Goal: Task Accomplishment & Management: Use online tool/utility

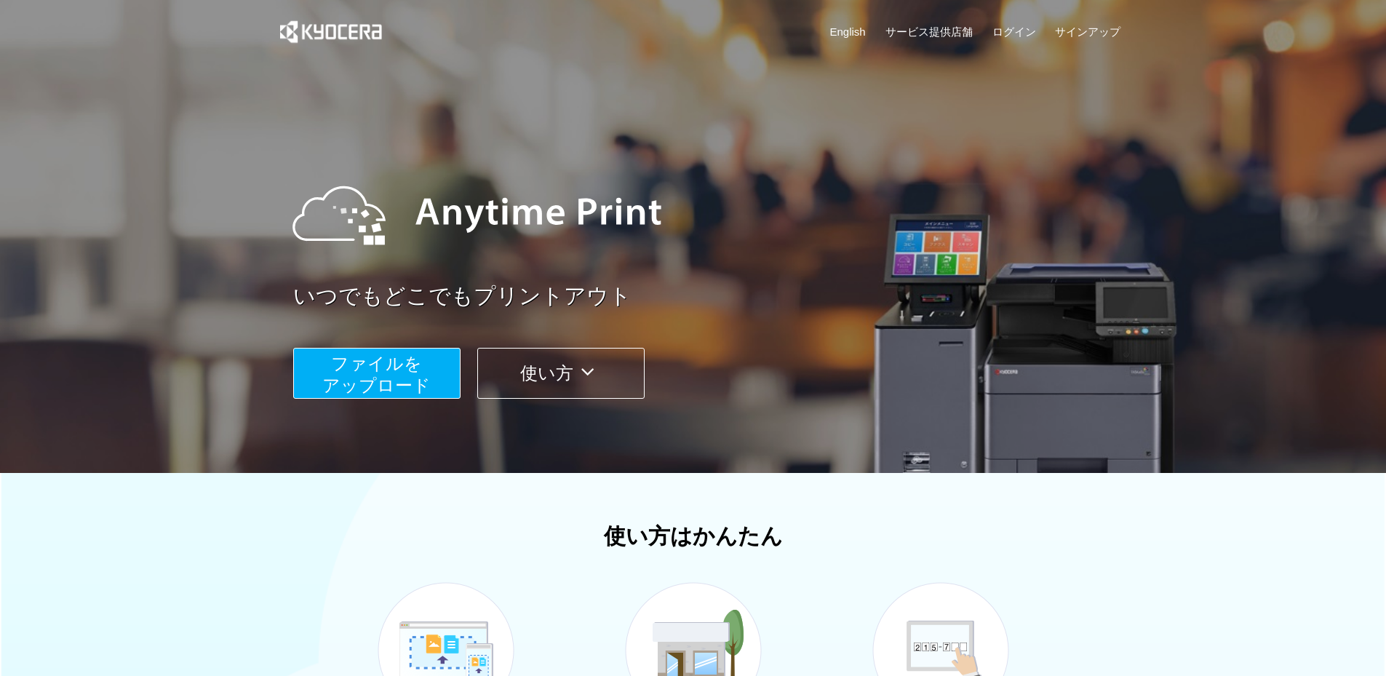
click at [246, 186] on div at bounding box center [693, 236] width 1386 height 473
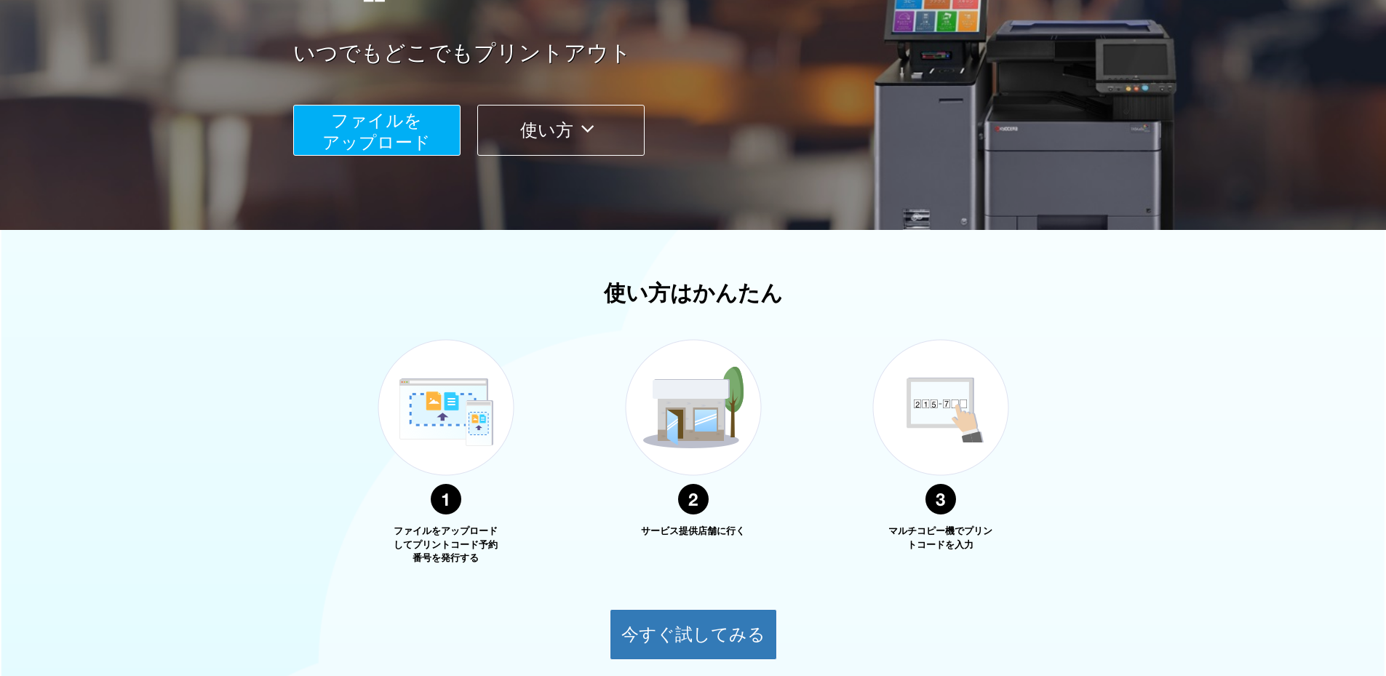
scroll to position [358, 0]
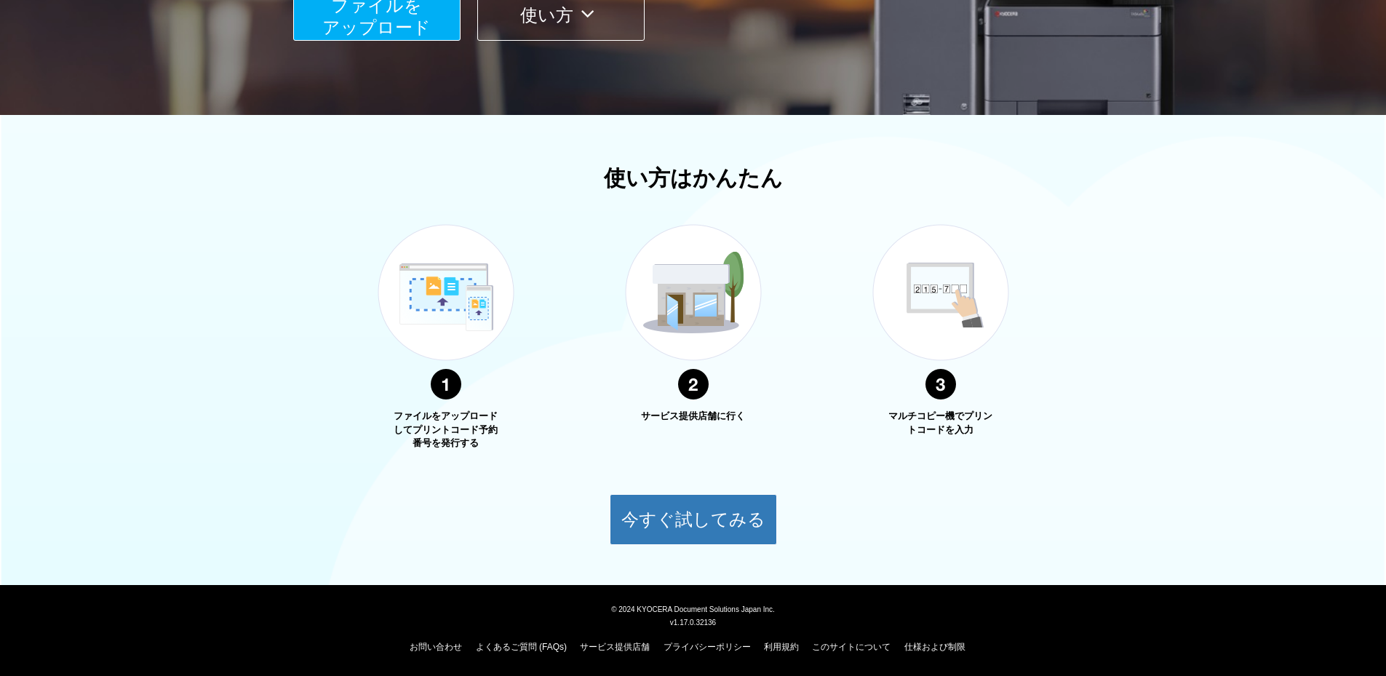
drag, startPoint x: 171, startPoint y: 196, endPoint x: 207, endPoint y: 201, distance: 36.0
click at [171, 197] on div "使い方はかんたん ファイルをアップロードしてプリントコード予約番号を発行する サービス提供店舗に行く マルチコピー機でプリントコードを入力 今すぐ試してみる" at bounding box center [693, 355] width 1386 height 379
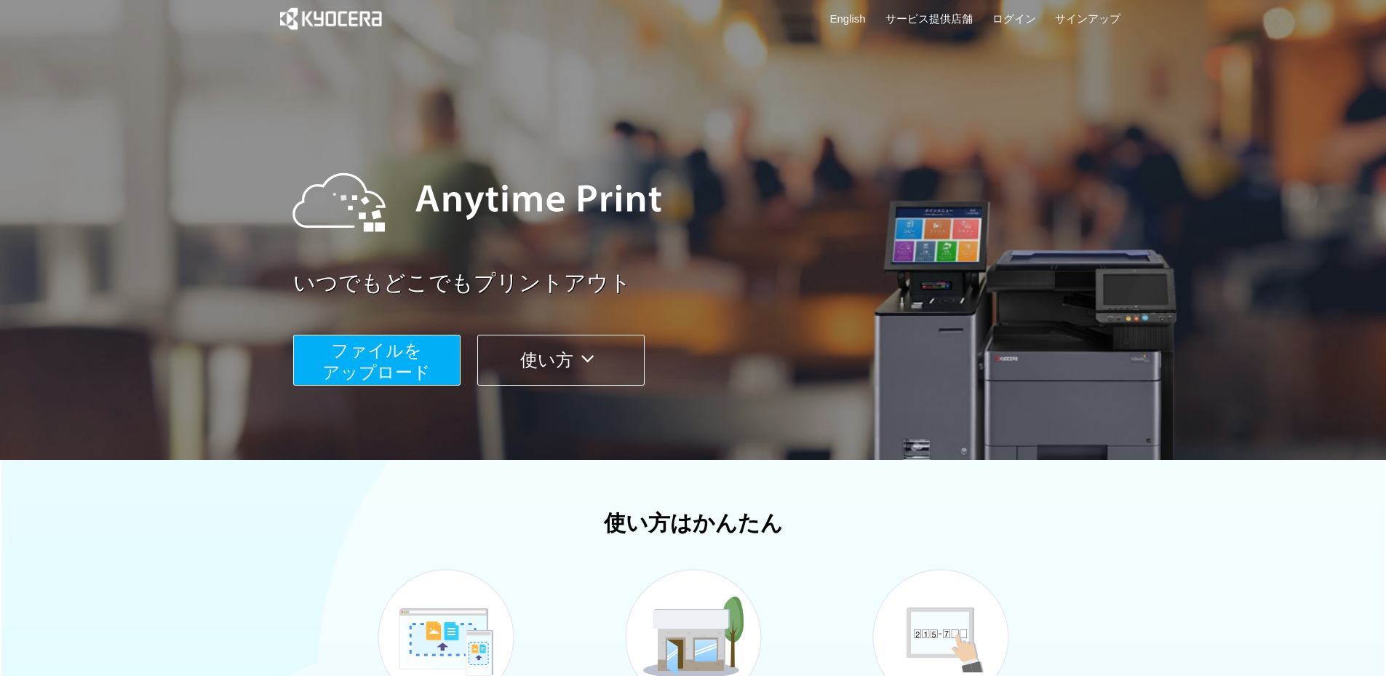
scroll to position [0, 0]
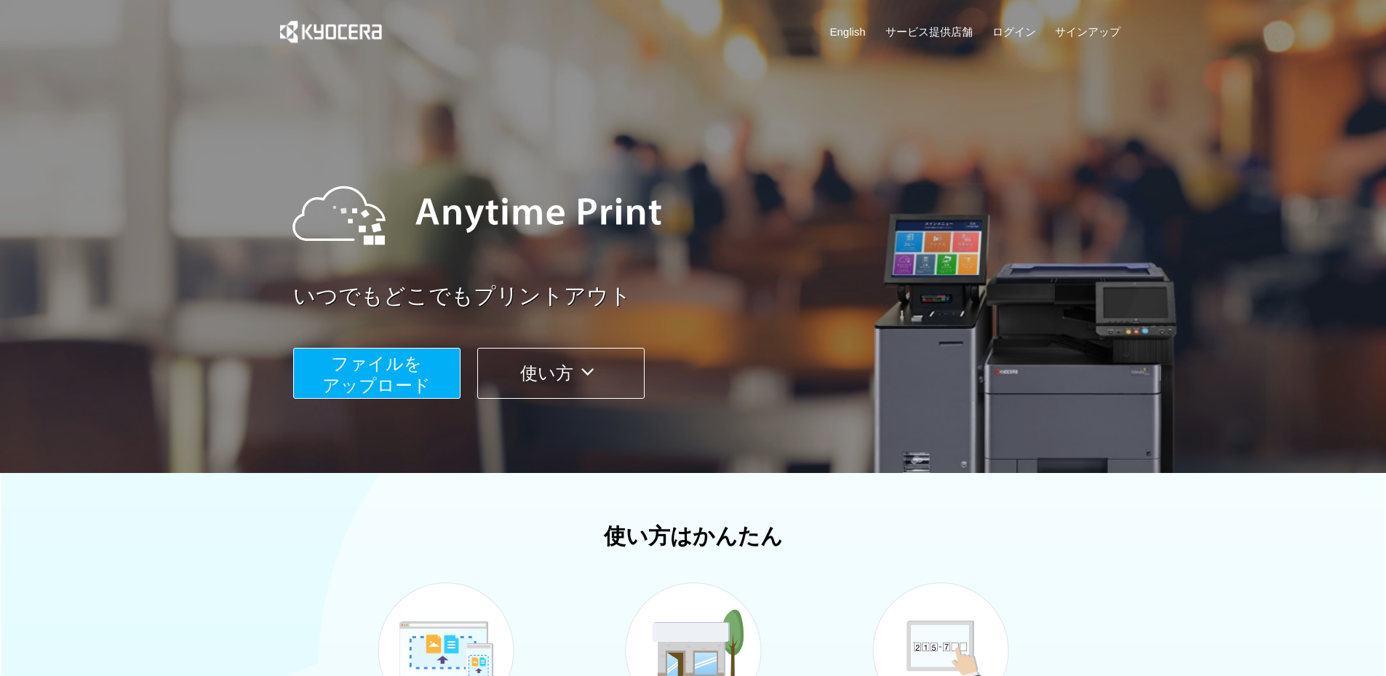
click at [555, 396] on button "使い方" at bounding box center [560, 373] width 167 height 51
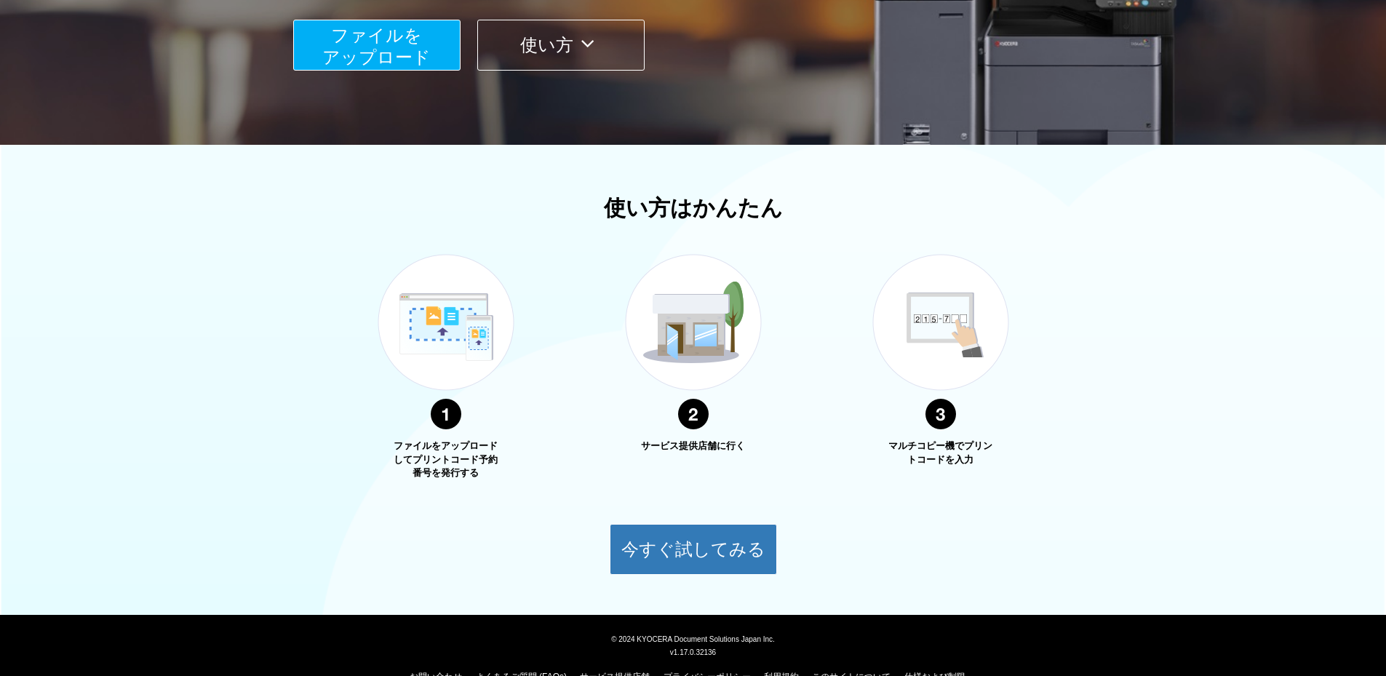
scroll to position [358, 0]
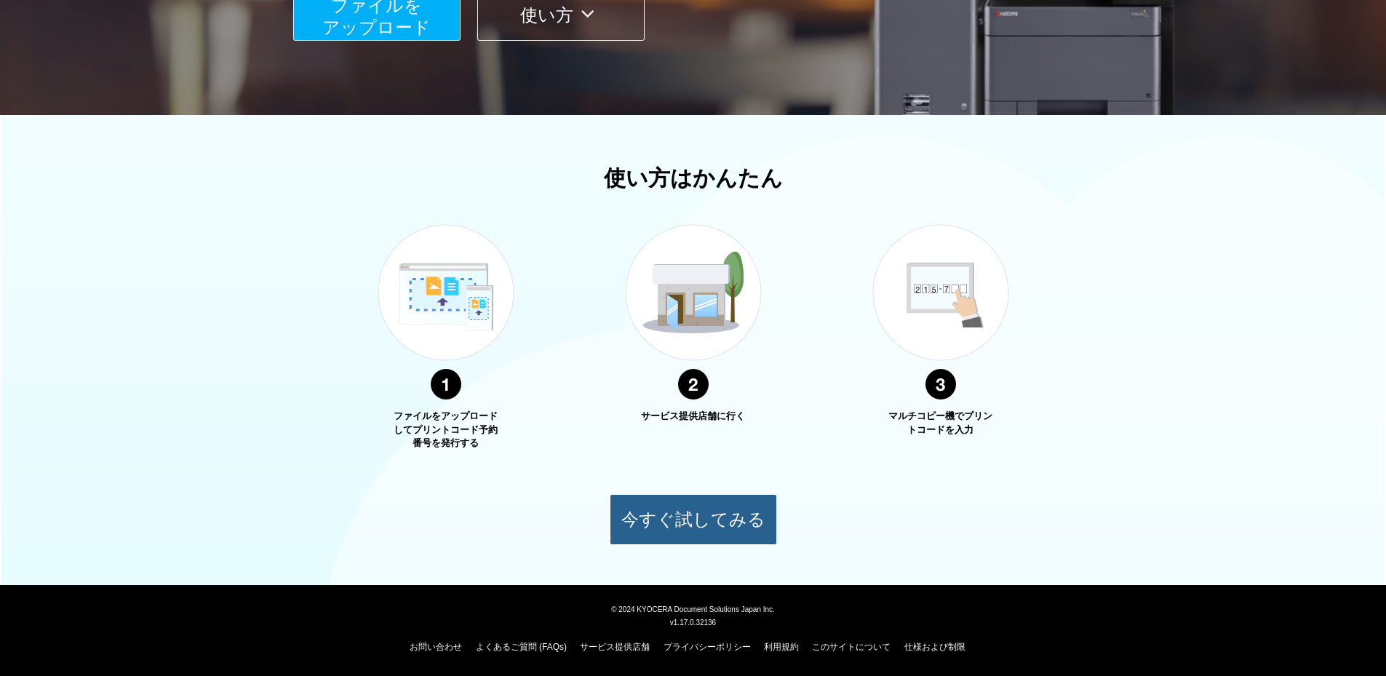
click at [734, 504] on button "今すぐ試してみる" at bounding box center [693, 519] width 167 height 51
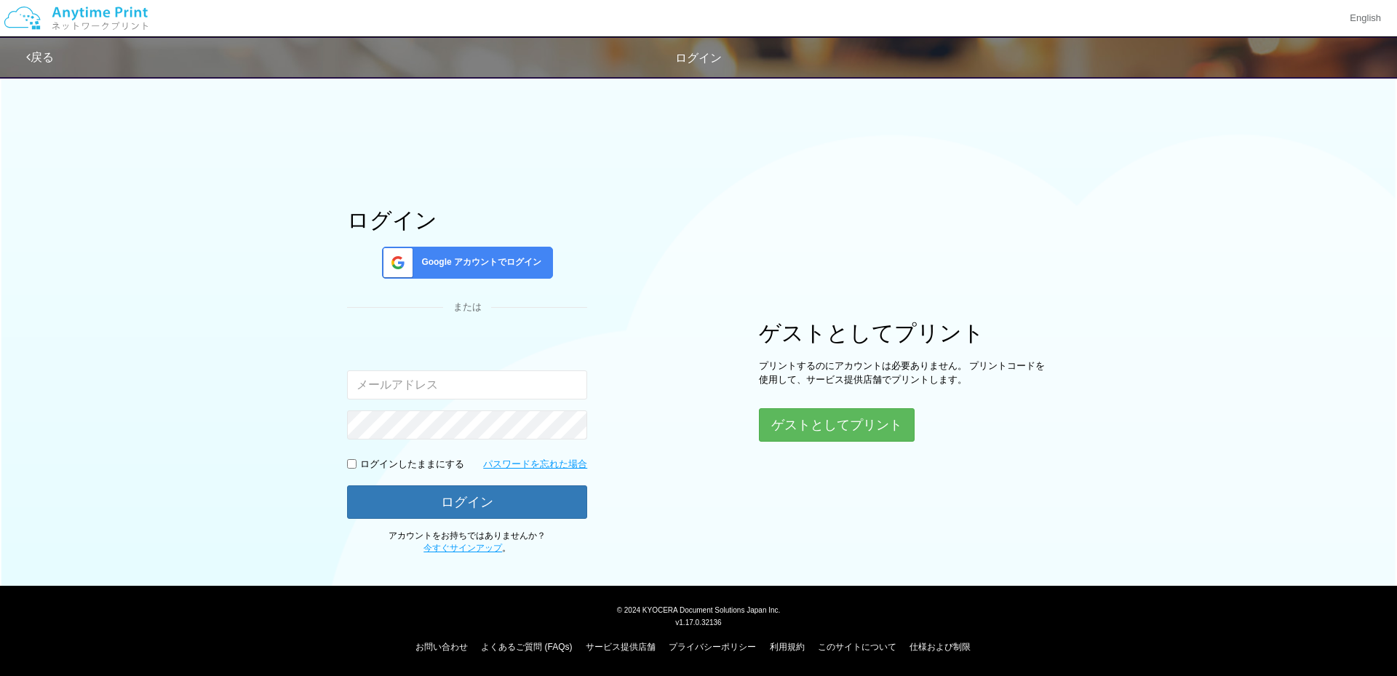
click at [519, 271] on div "Google アカウントでログイン" at bounding box center [467, 263] width 171 height 32
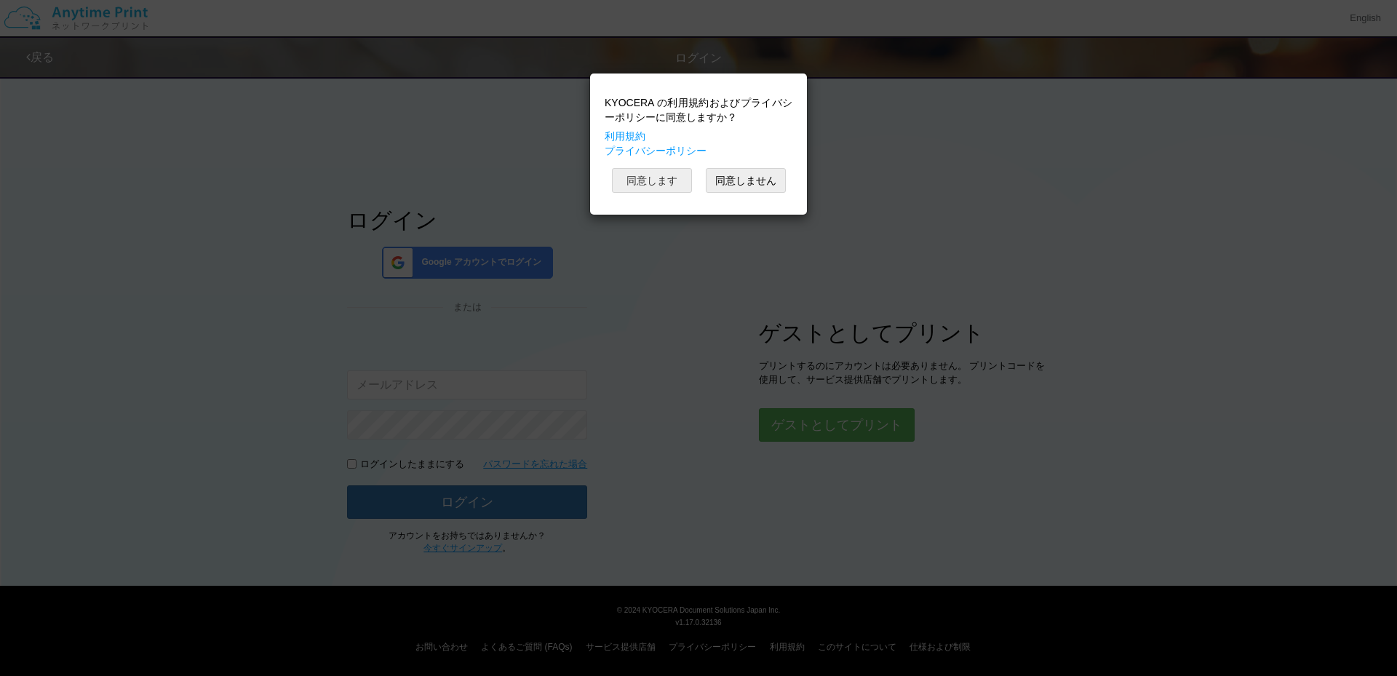
click at [643, 186] on button "同意します" at bounding box center [652, 180] width 80 height 25
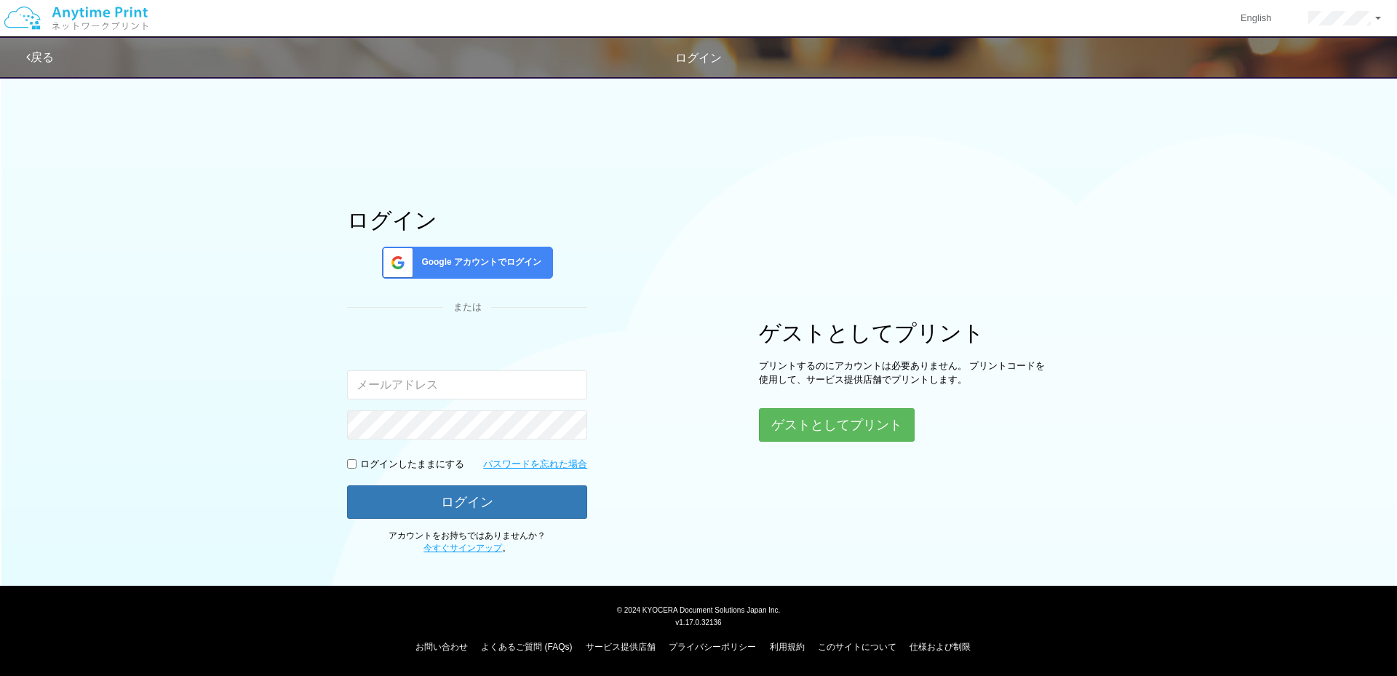
click at [519, 269] on span "Google アカウントでログイン" at bounding box center [479, 262] width 126 height 12
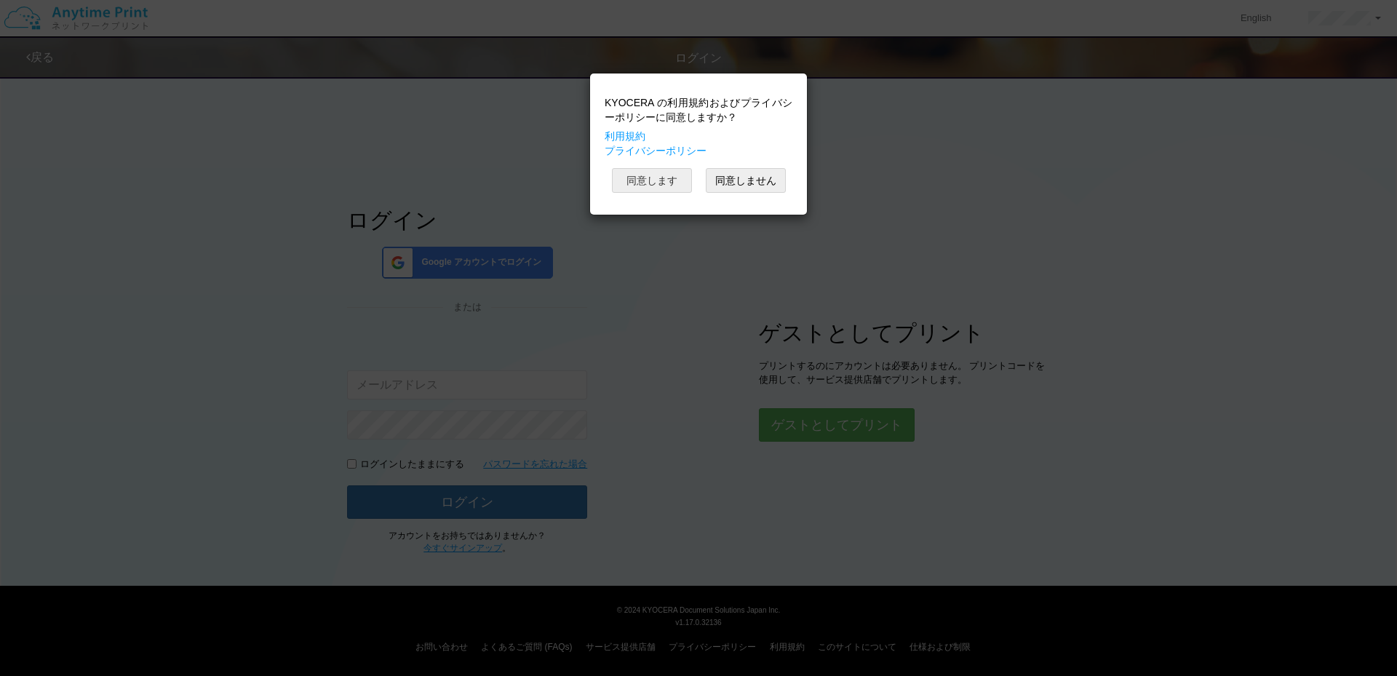
click at [683, 188] on button "同意します" at bounding box center [652, 180] width 80 height 25
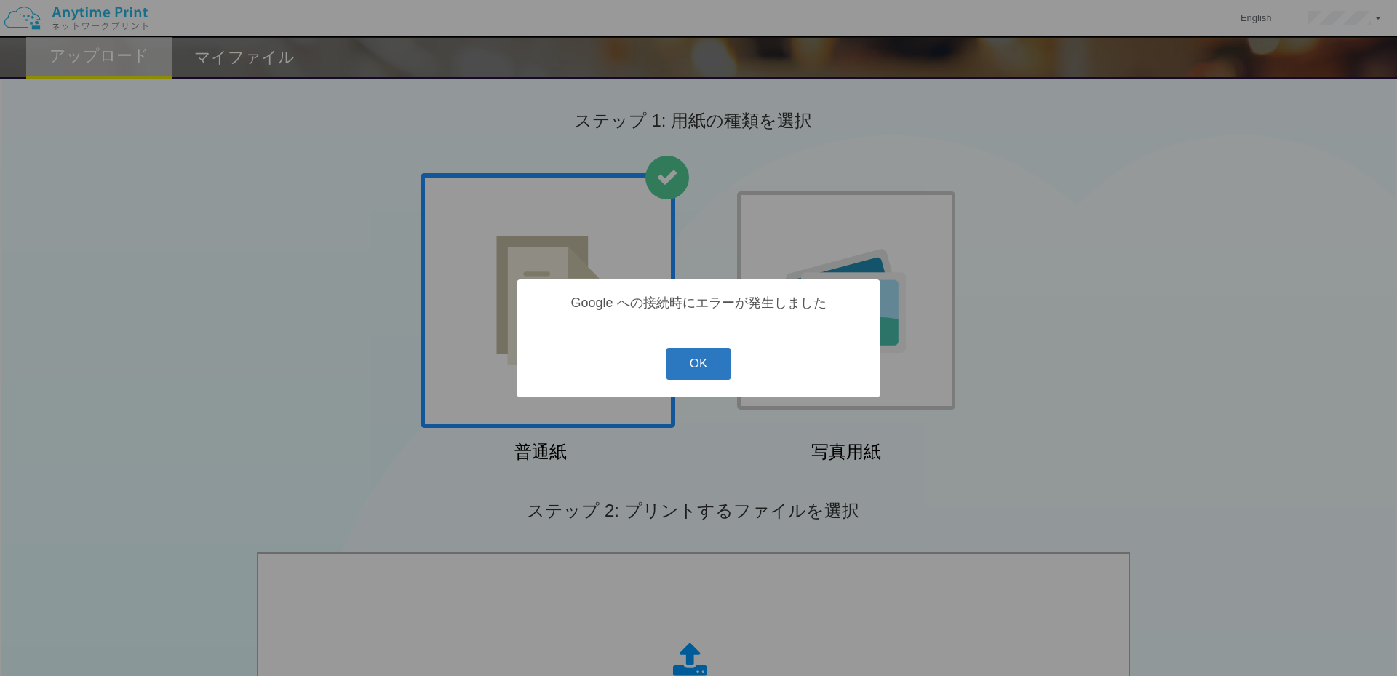
click at [697, 365] on button "OK" at bounding box center [699, 364] width 65 height 32
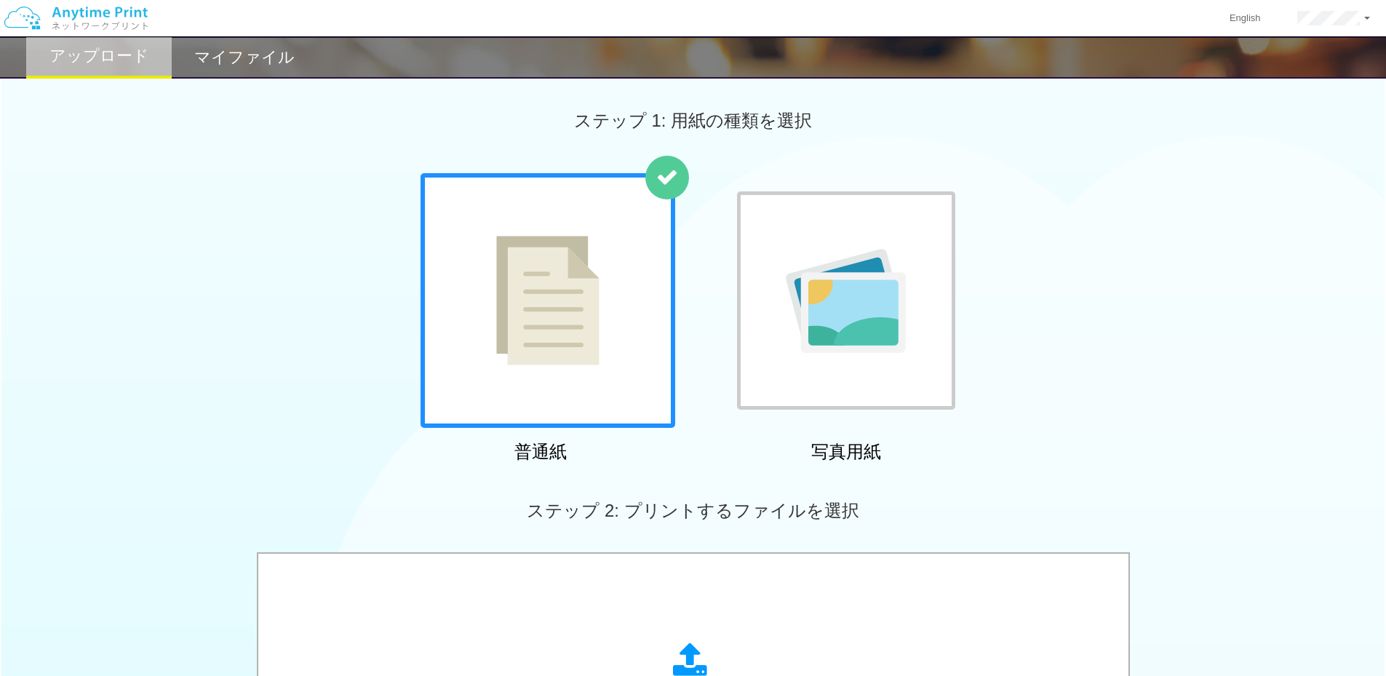
click at [223, 57] on h2 "マイファイル" at bounding box center [244, 57] width 100 height 17
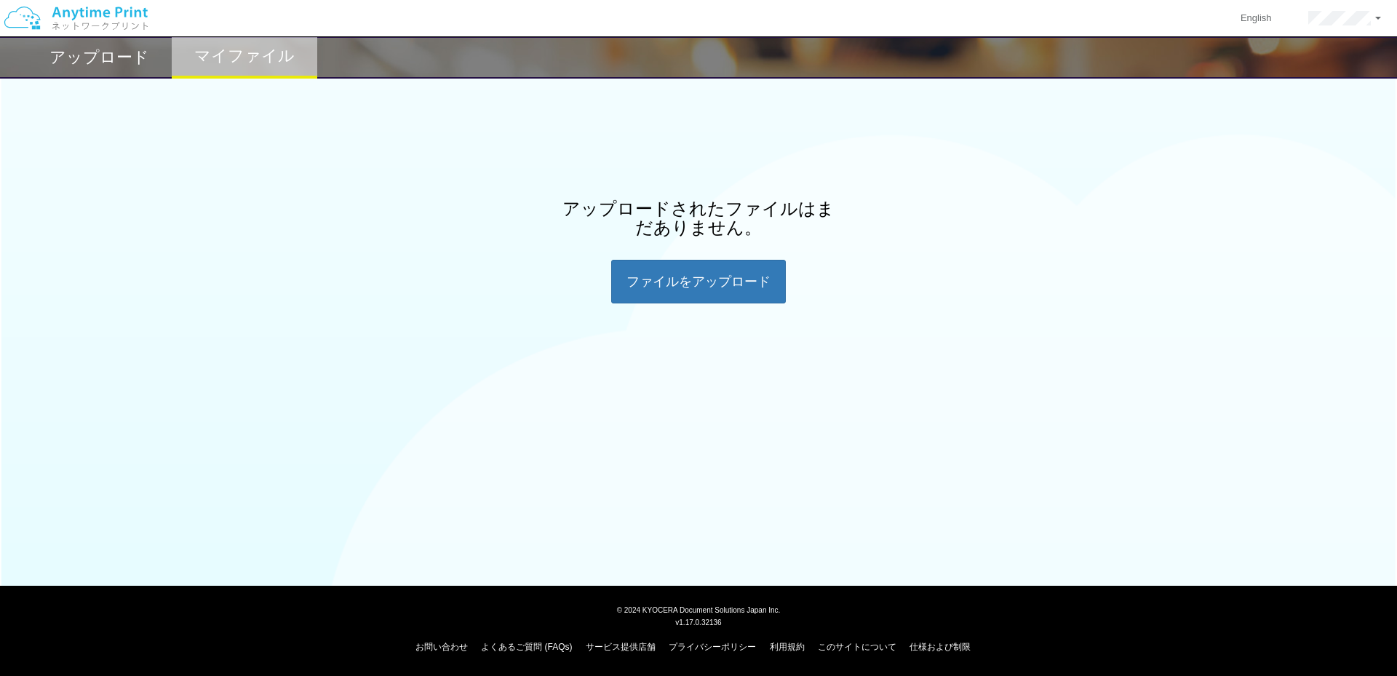
click at [124, 63] on h2 "アップロード" at bounding box center [99, 57] width 100 height 17
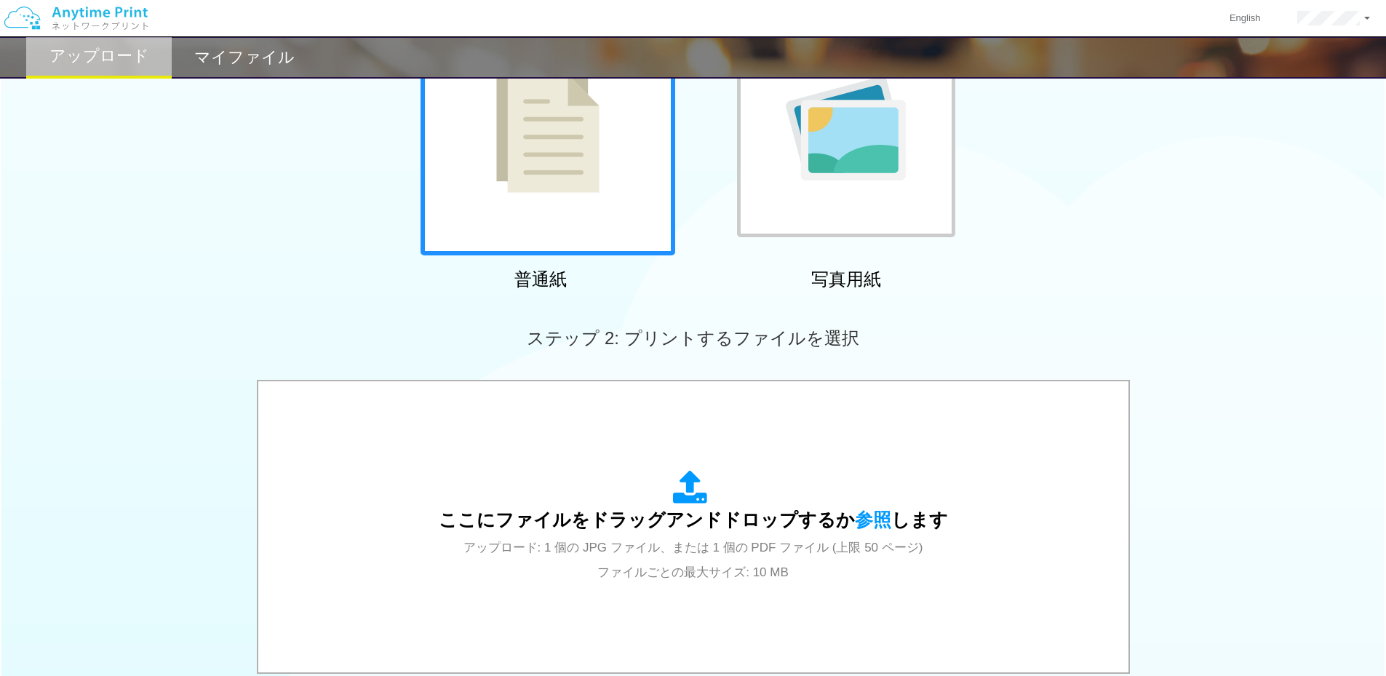
scroll to position [388, 0]
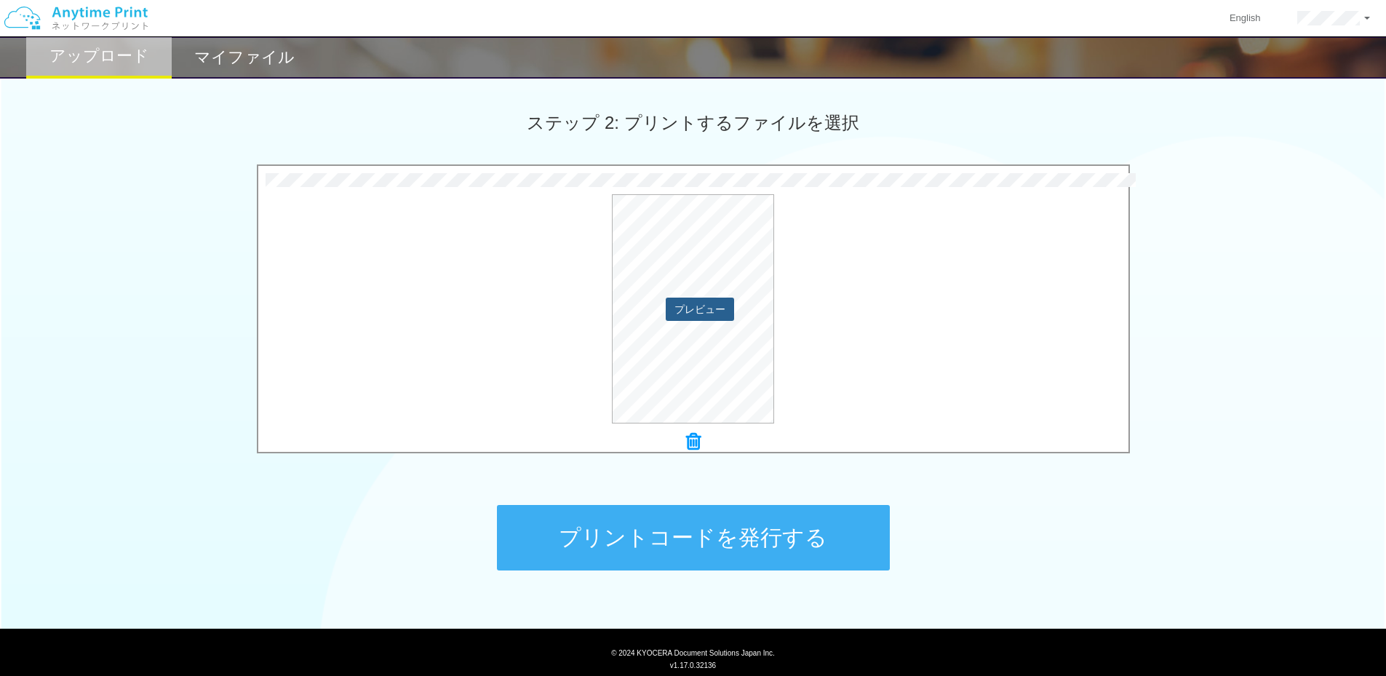
click at [710, 303] on button "プレビュー" at bounding box center [700, 309] width 68 height 23
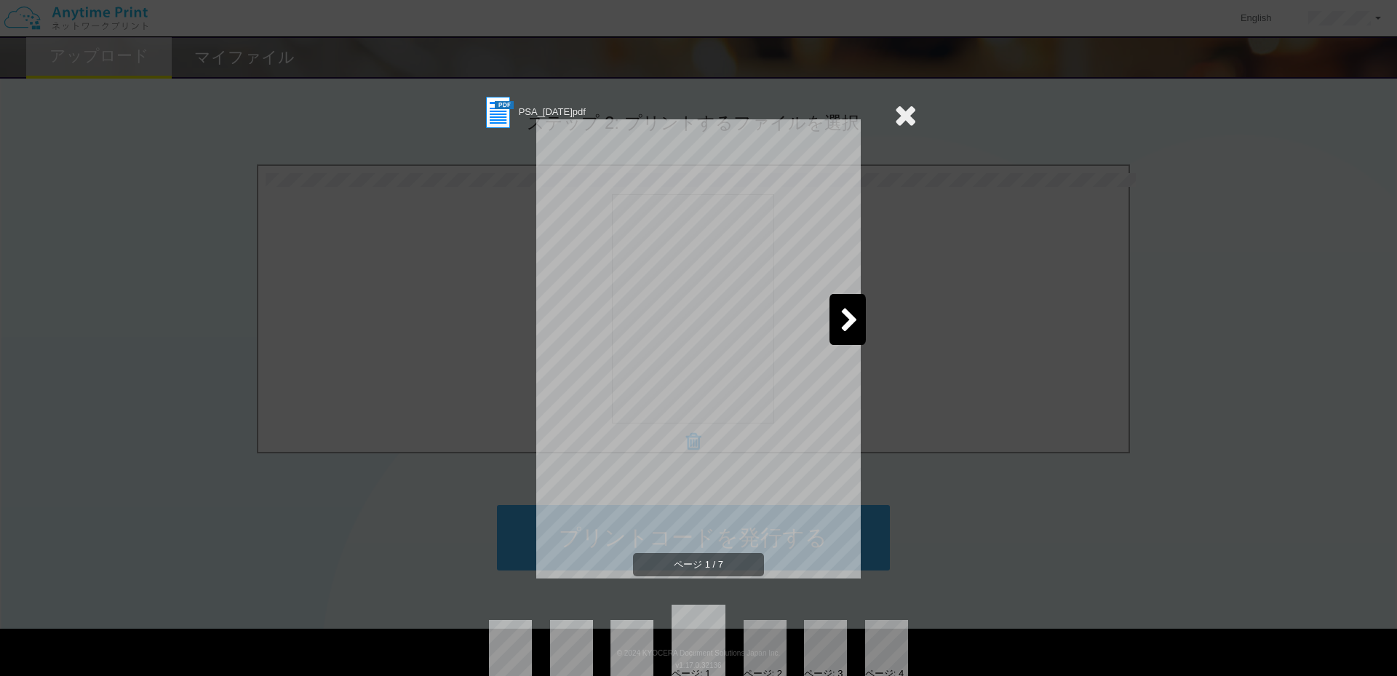
click at [857, 302] on div at bounding box center [848, 319] width 36 height 51
click at [852, 313] on icon at bounding box center [850, 321] width 18 height 25
click at [894, 132] on div at bounding box center [905, 115] width 23 height 41
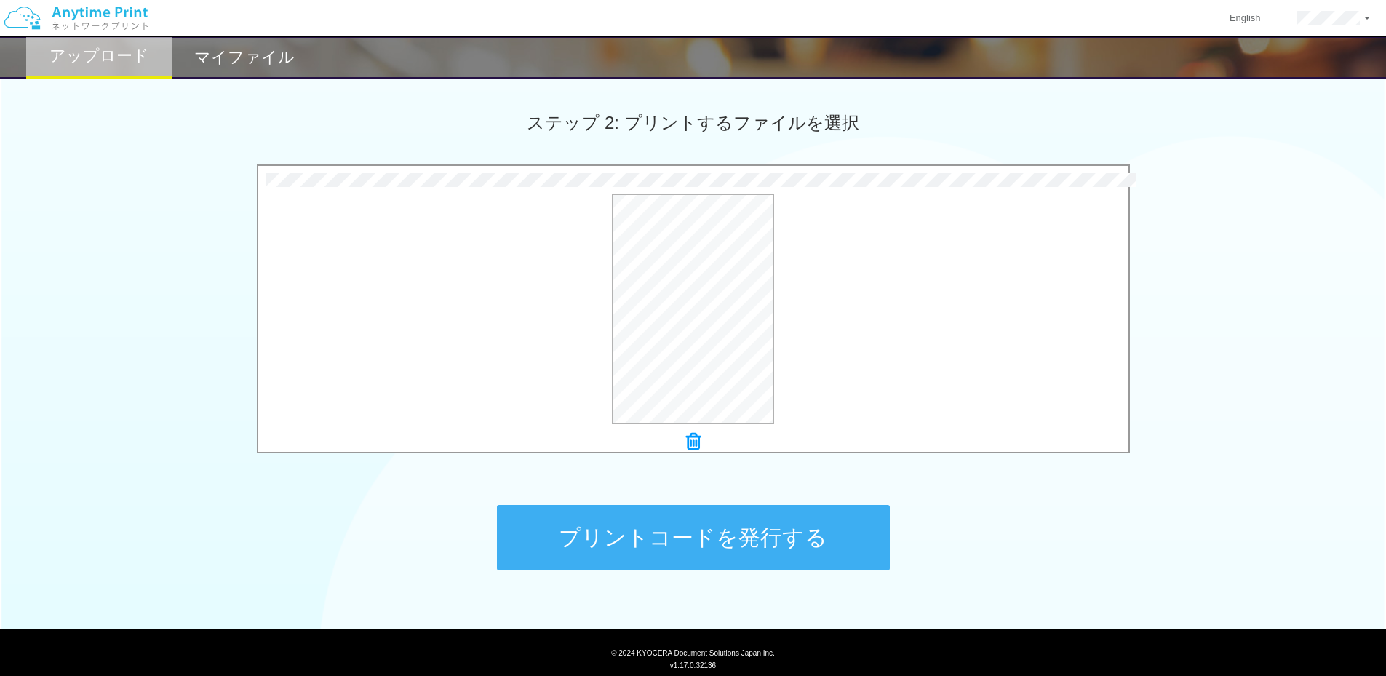
click at [689, 438] on icon at bounding box center [693, 441] width 15 height 19
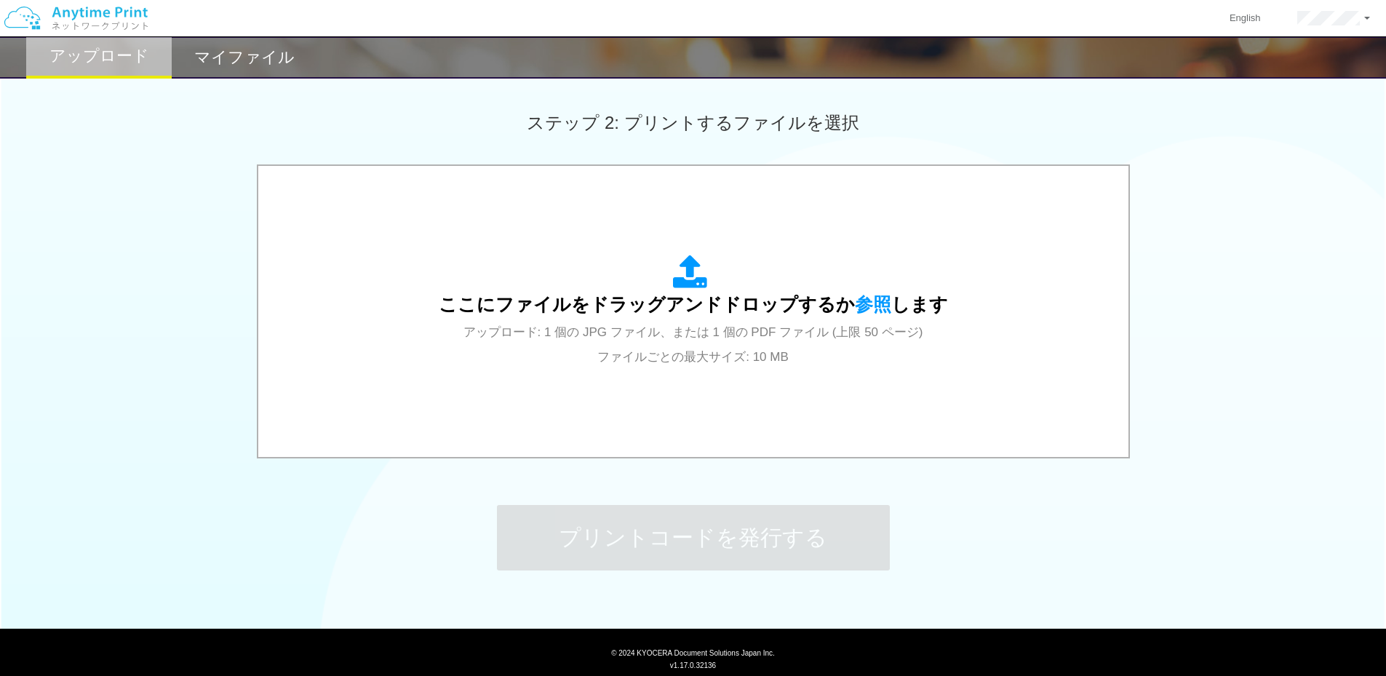
scroll to position [0, 0]
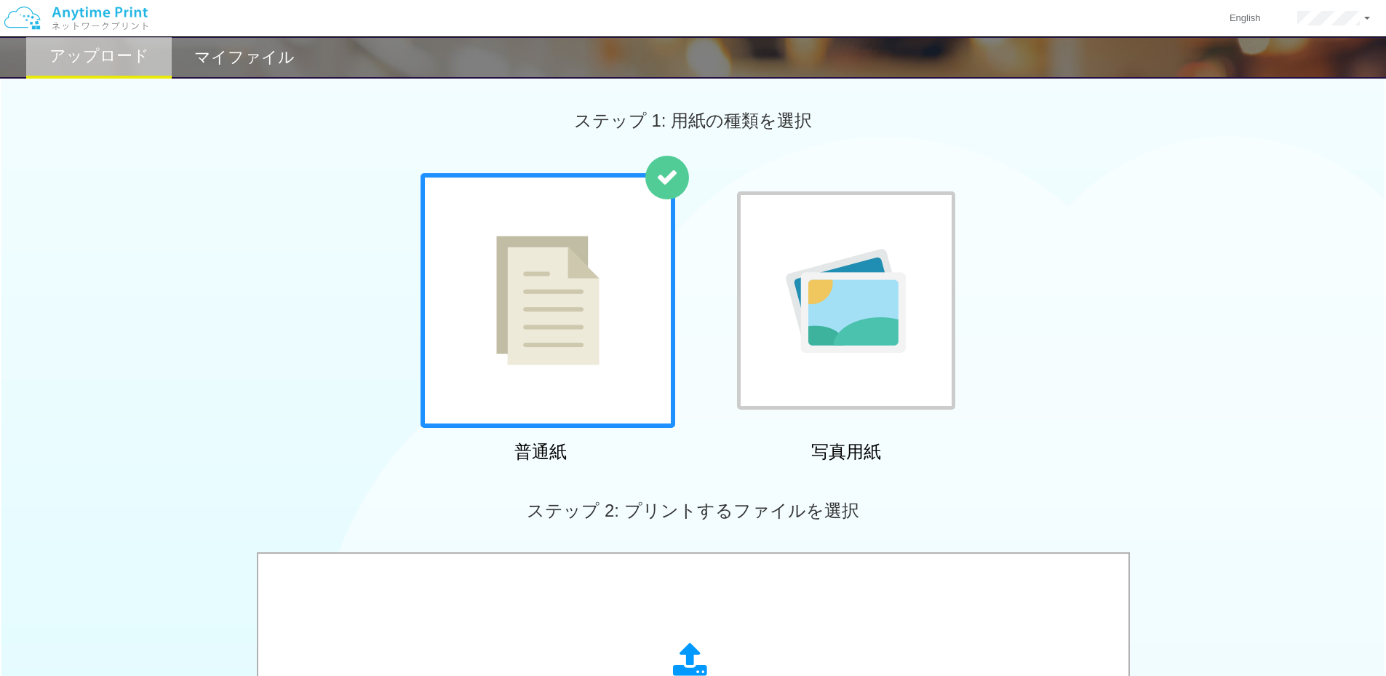
click at [1266, 71] on div "アップロード マイファイル" at bounding box center [693, 57] width 1386 height 42
click at [141, 11] on img at bounding box center [76, 18] width 155 height 51
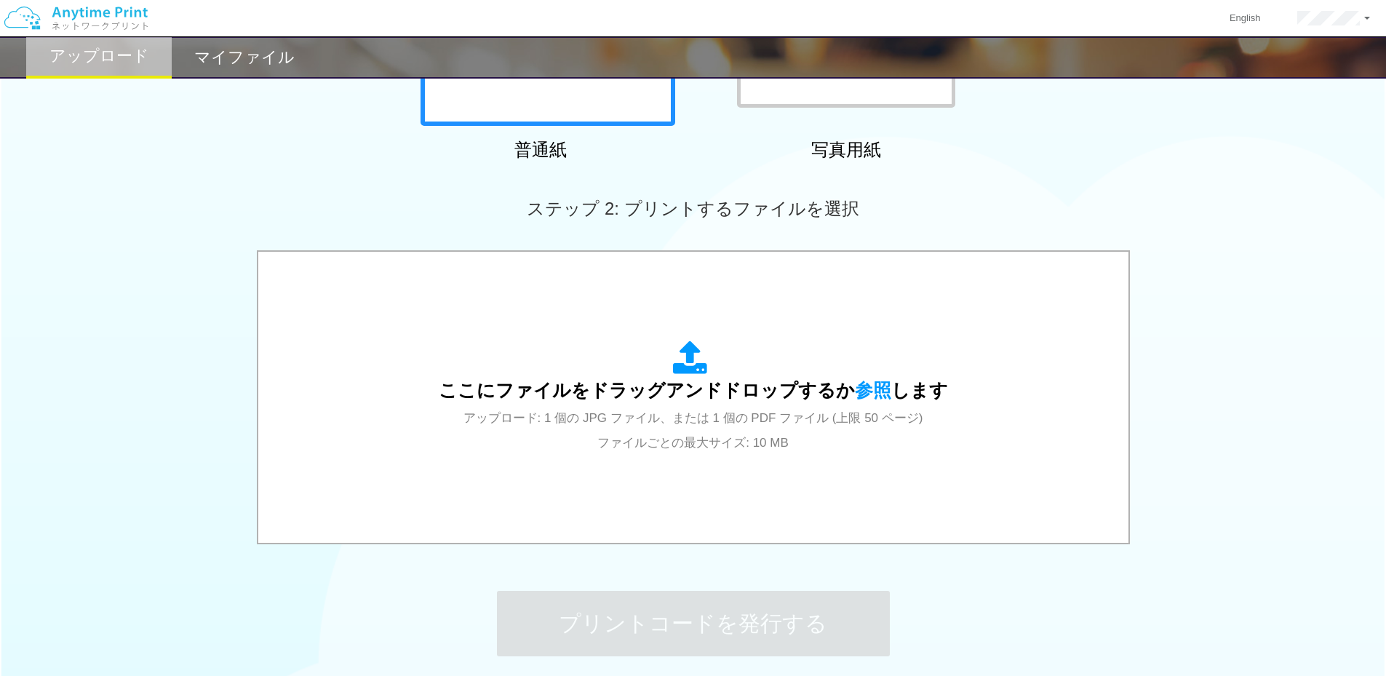
scroll to position [431, 0]
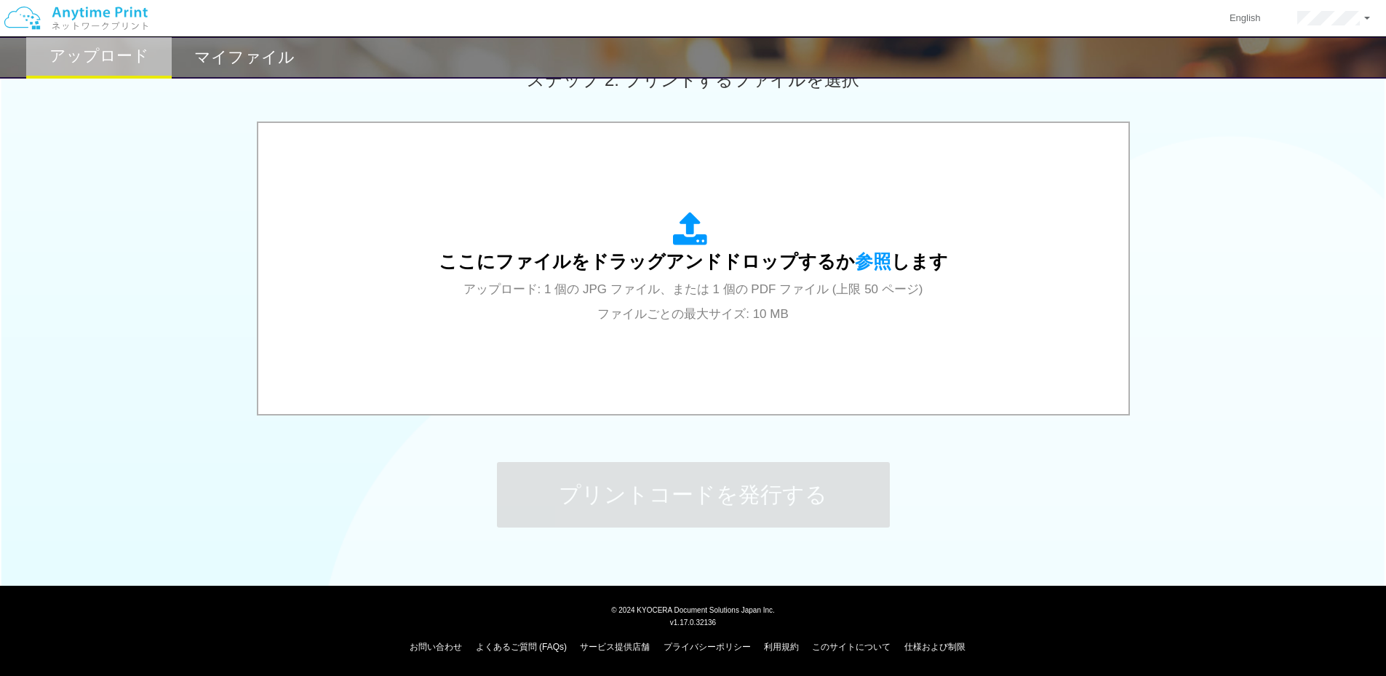
click at [102, 313] on div "ここにファイルをドラッグアンドドロップするか 参照 します アップロード: 1 個の JPG ファイル、または 1 個の PDF ファイル (上限 50 ペー…" at bounding box center [693, 270] width 1386 height 297
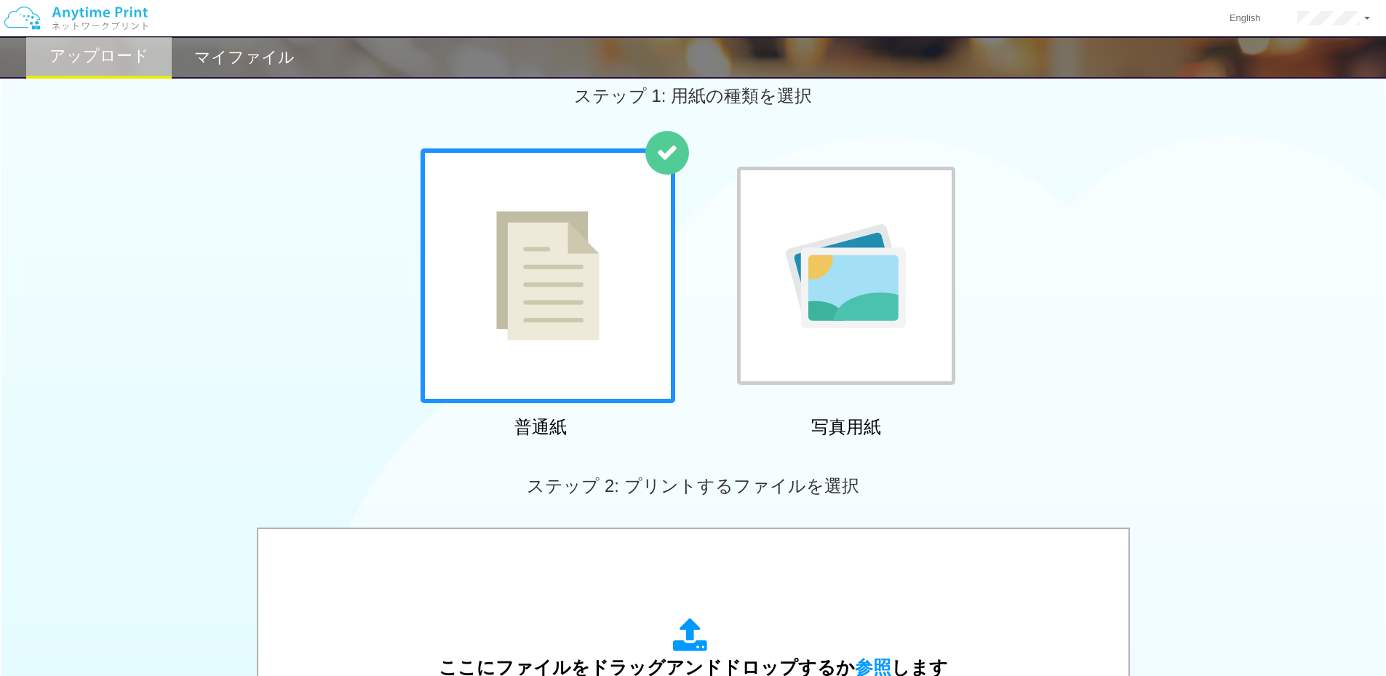
scroll to position [0, 0]
